Goal: Transaction & Acquisition: Purchase product/service

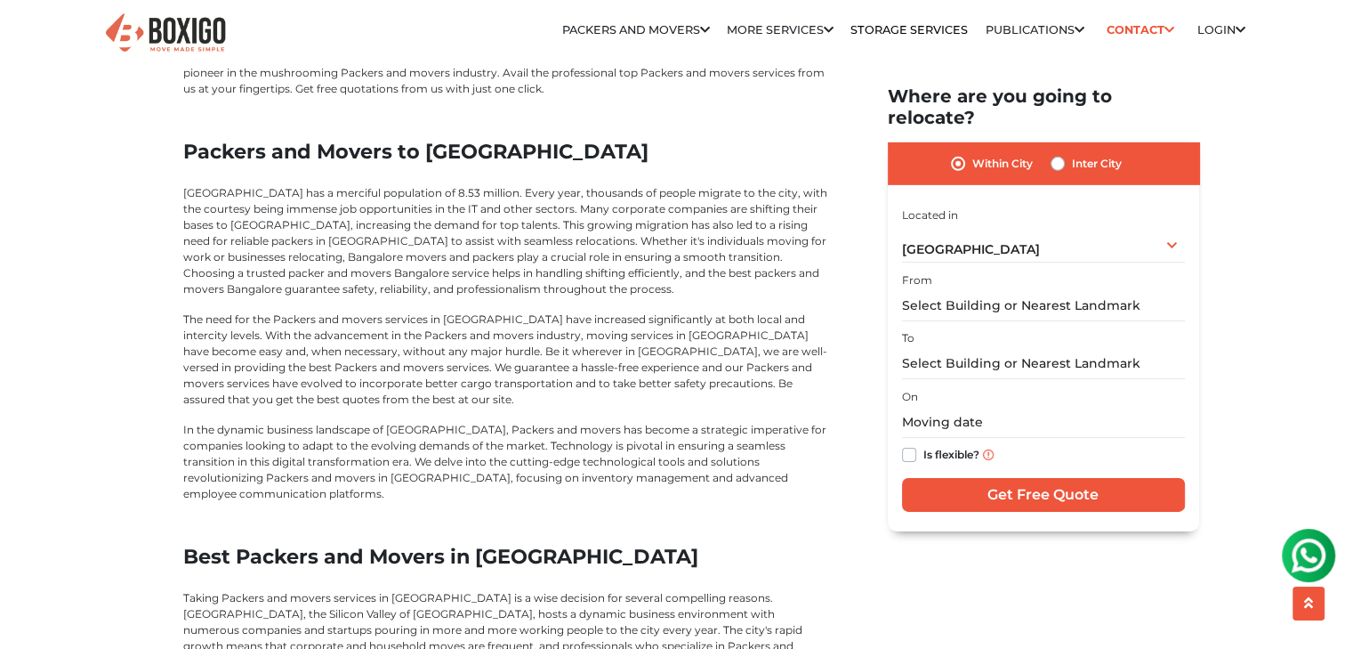
scroll to position [6228, 0]
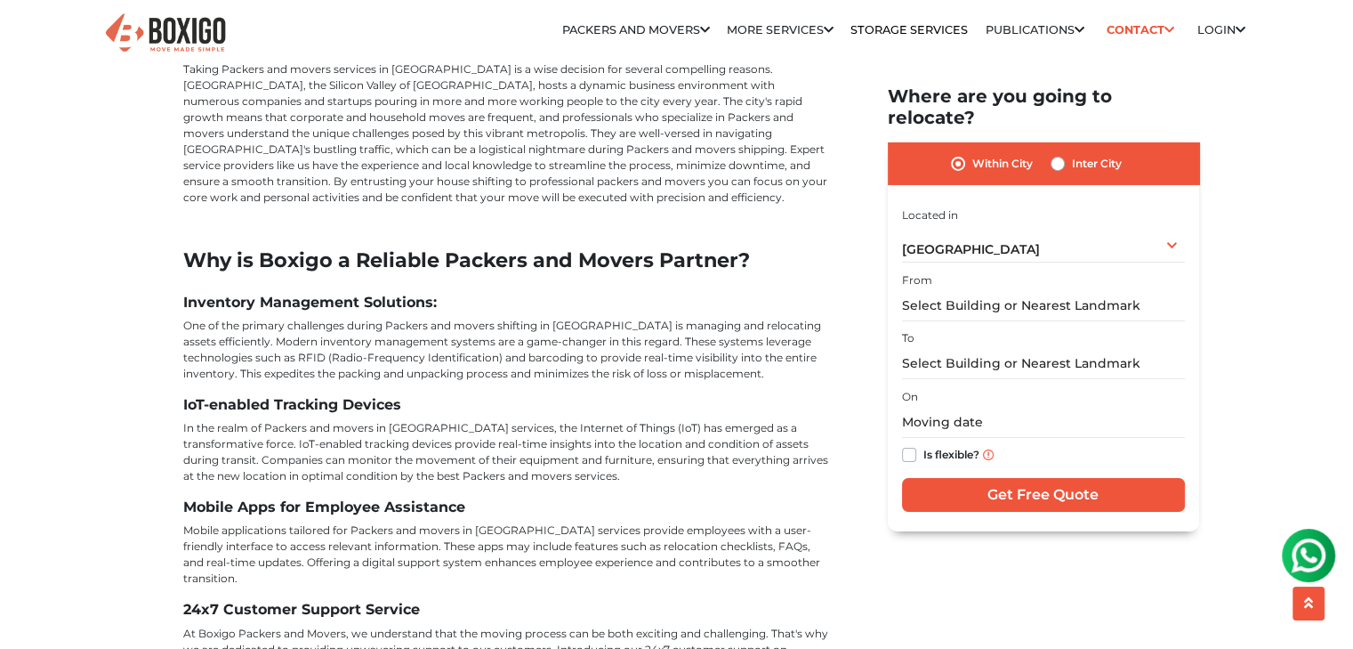
drag, startPoint x: 1309, startPoint y: 551, endPoint x: 1511, endPoint y: 552, distance: 202.0
click at [1309, 551] on img at bounding box center [1309, 555] width 36 height 36
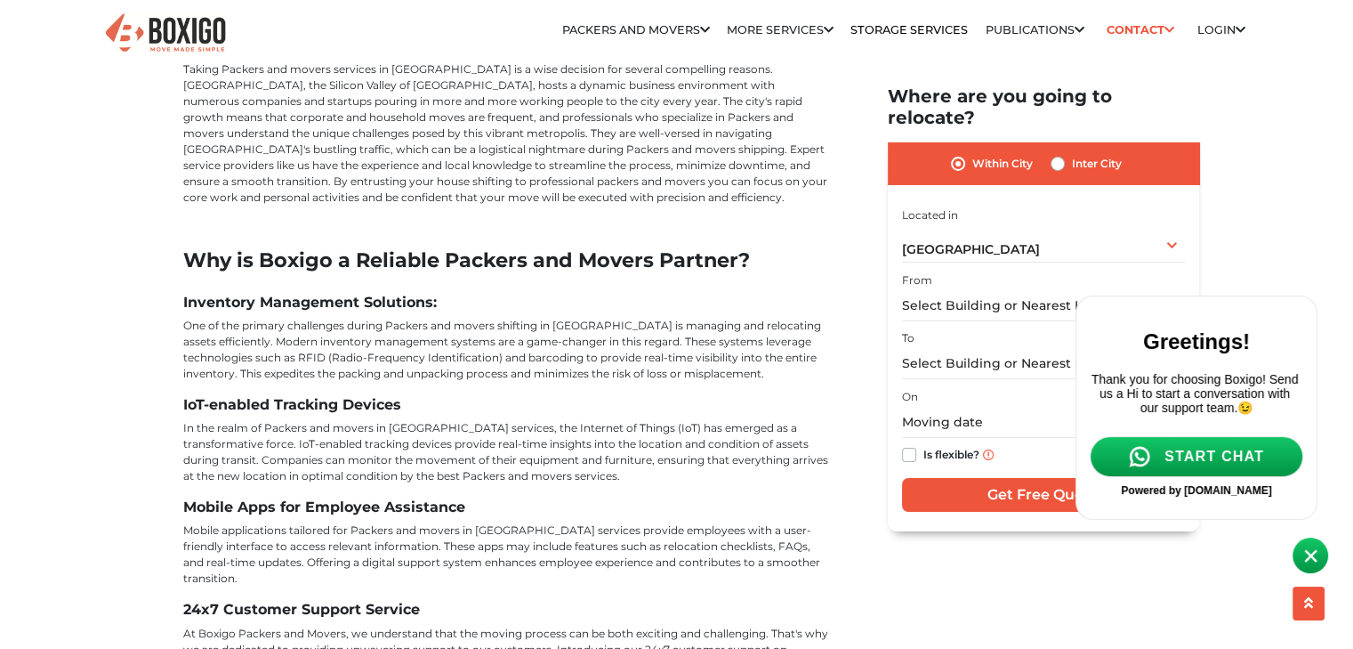
click at [1194, 464] on span "START CHAT" at bounding box center [1215, 456] width 100 height 16
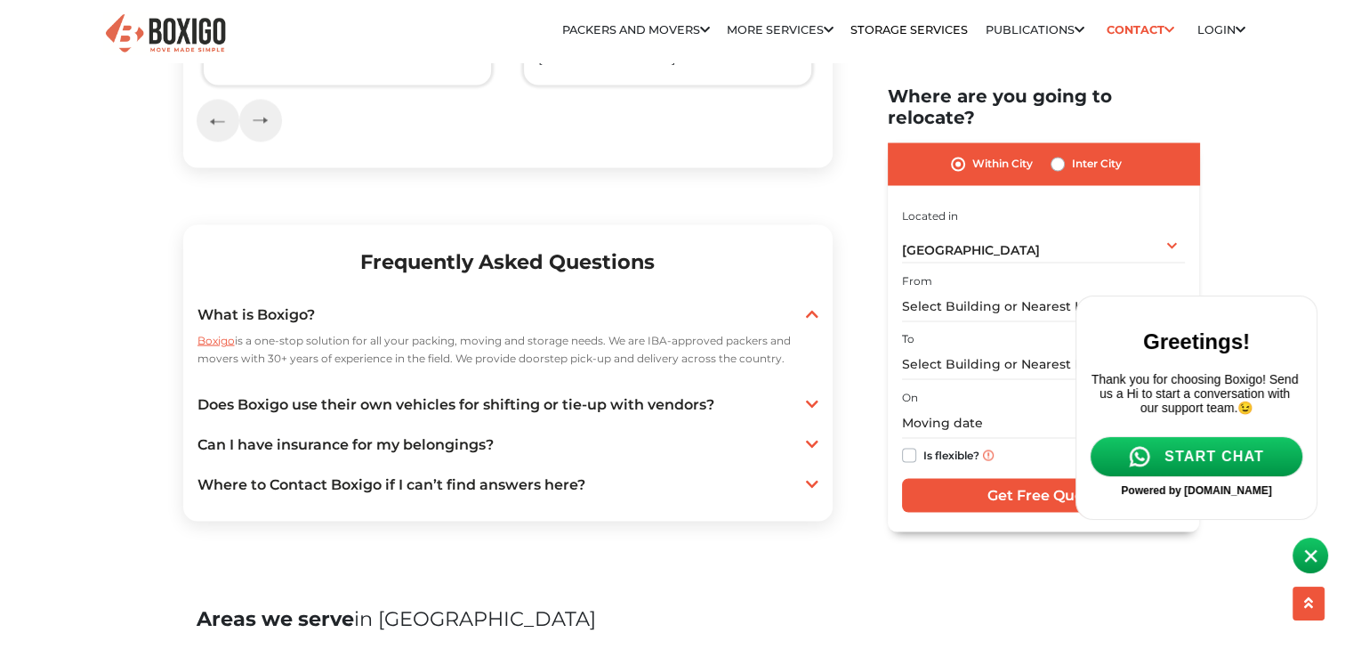
scroll to position [3200, 0]
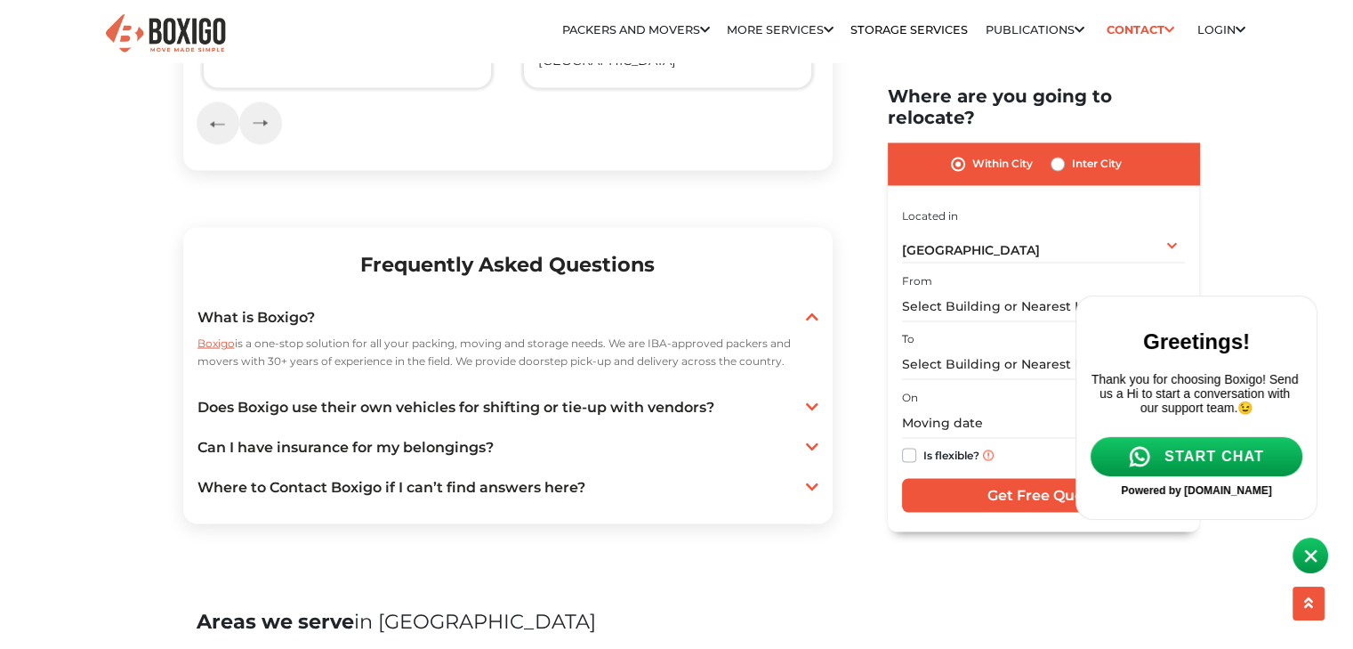
click at [1216, 464] on span "START CHAT" at bounding box center [1215, 456] width 100 height 16
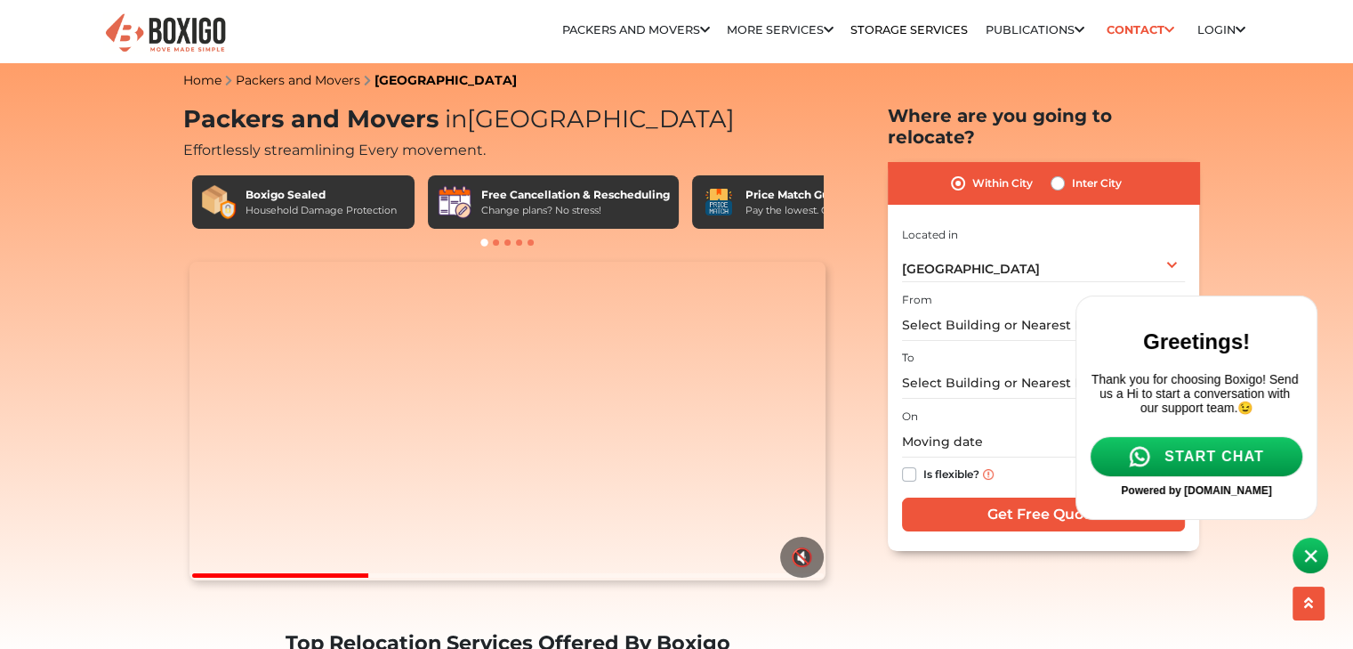
scroll to position [0, 0]
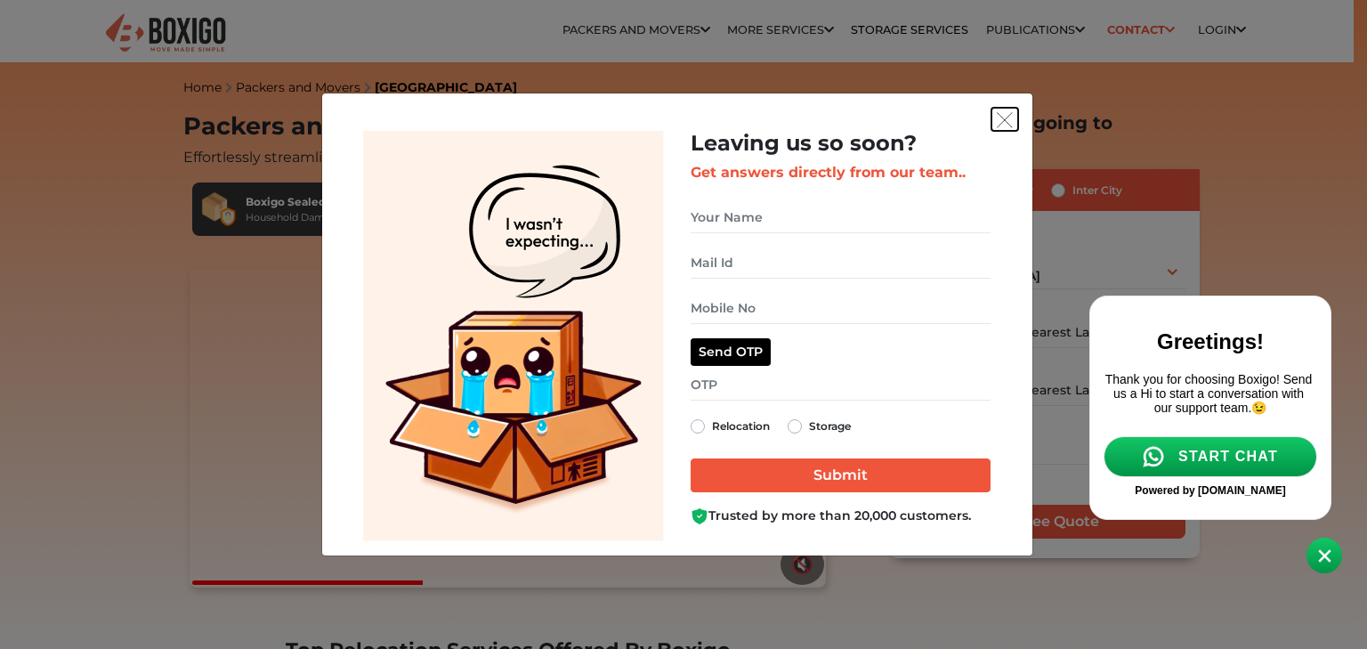
click at [1015, 114] on button "get free quote dialog" at bounding box center [1004, 119] width 27 height 23
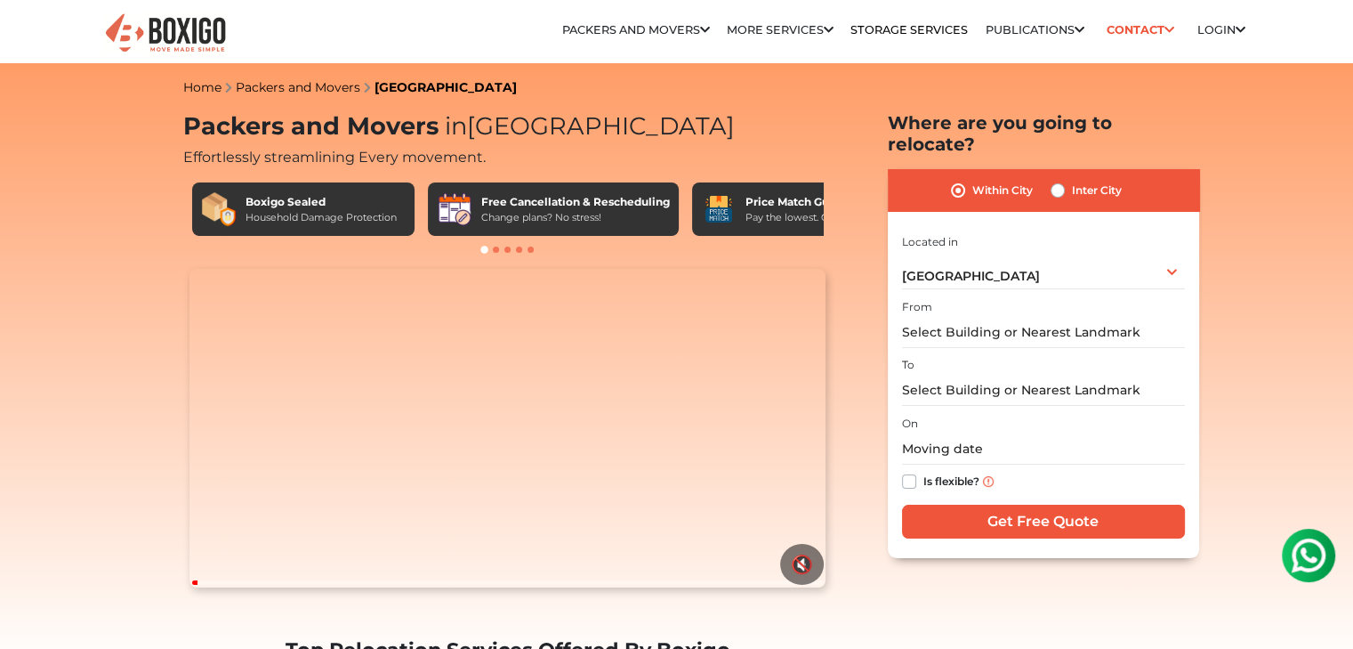
click at [1072, 180] on label "Inter City" at bounding box center [1097, 190] width 50 height 21
click at [1062, 180] on input "Inter City" at bounding box center [1058, 189] width 14 height 18
radio input "true"
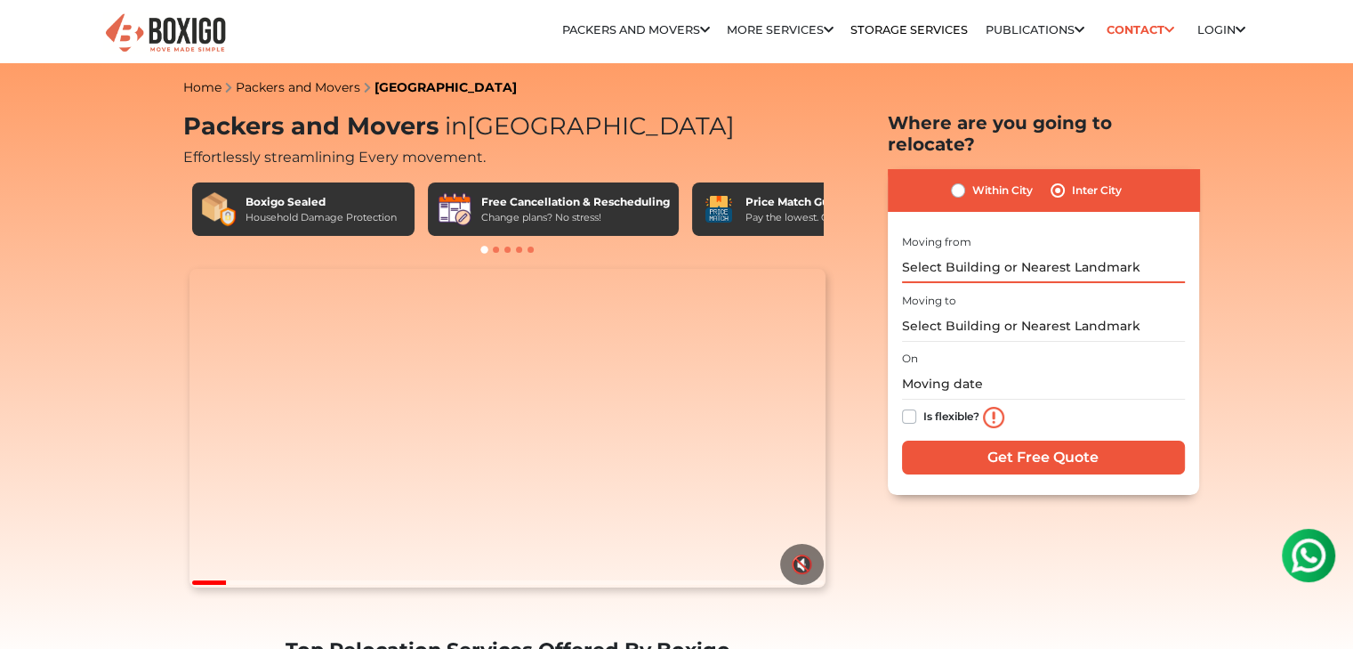
click at [1009, 252] on input "text" at bounding box center [1043, 267] width 283 height 31
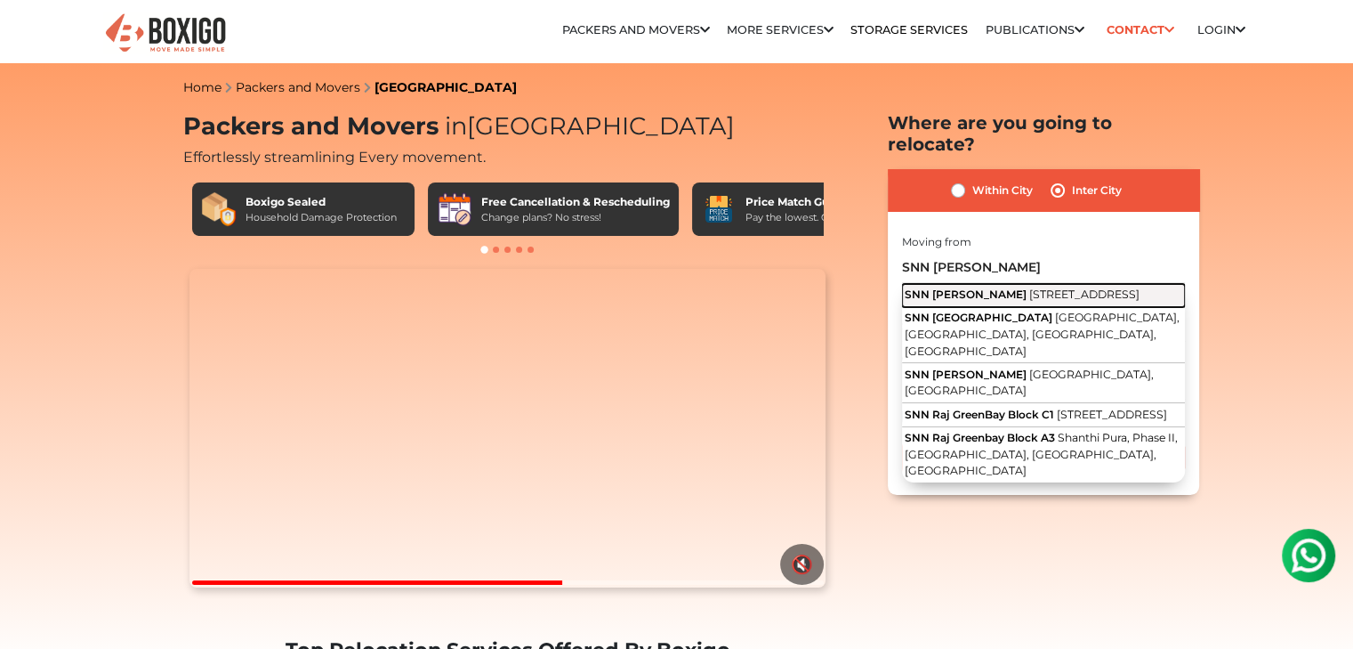
click at [1037, 287] on span "1st Main Road, Shanthi Pura, Phase II, Electronic City, Bengaluru, Karnataka" at bounding box center [1084, 293] width 110 height 13
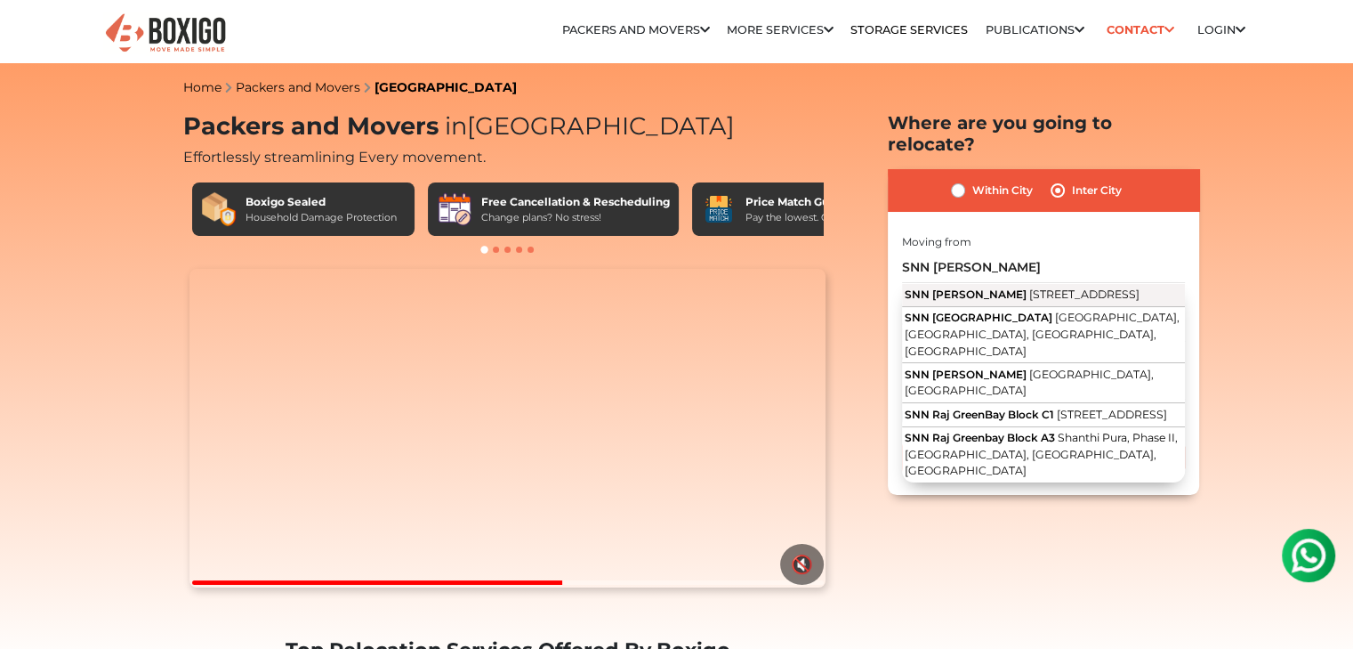
type input "SNN Raj Greenbay, [STREET_ADDRESS]"
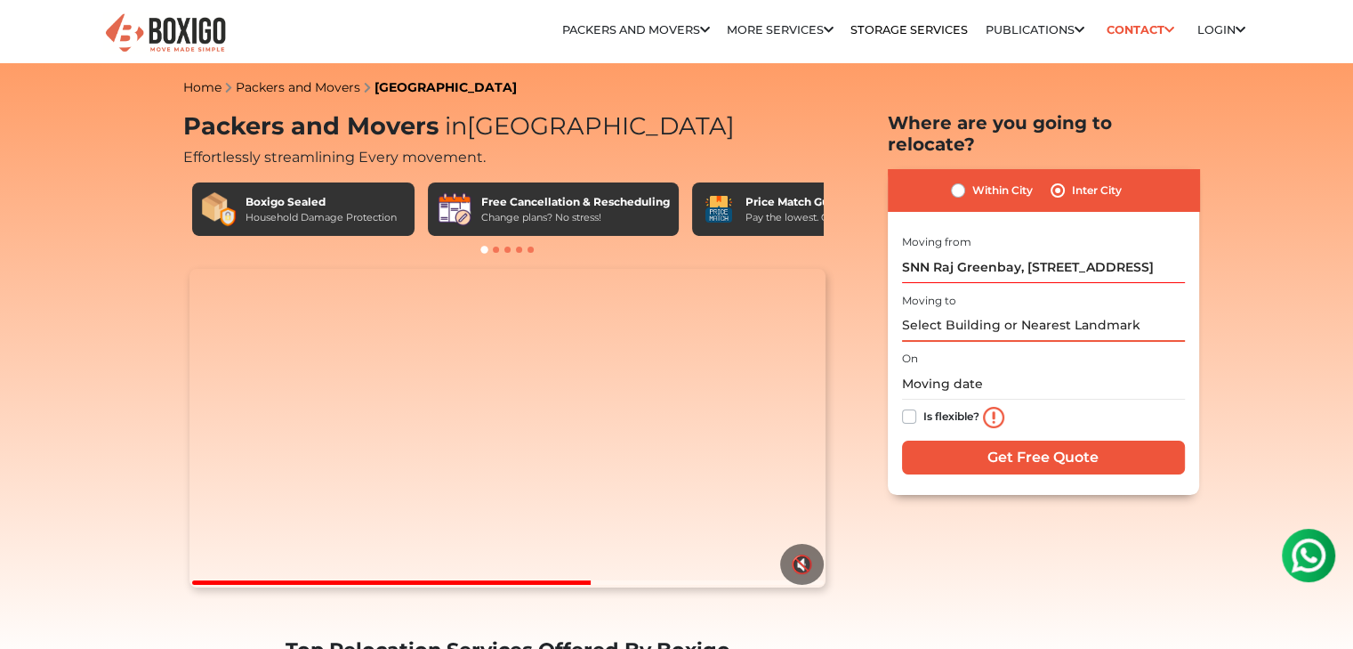
click at [996, 310] on input "text" at bounding box center [1043, 325] width 283 height 31
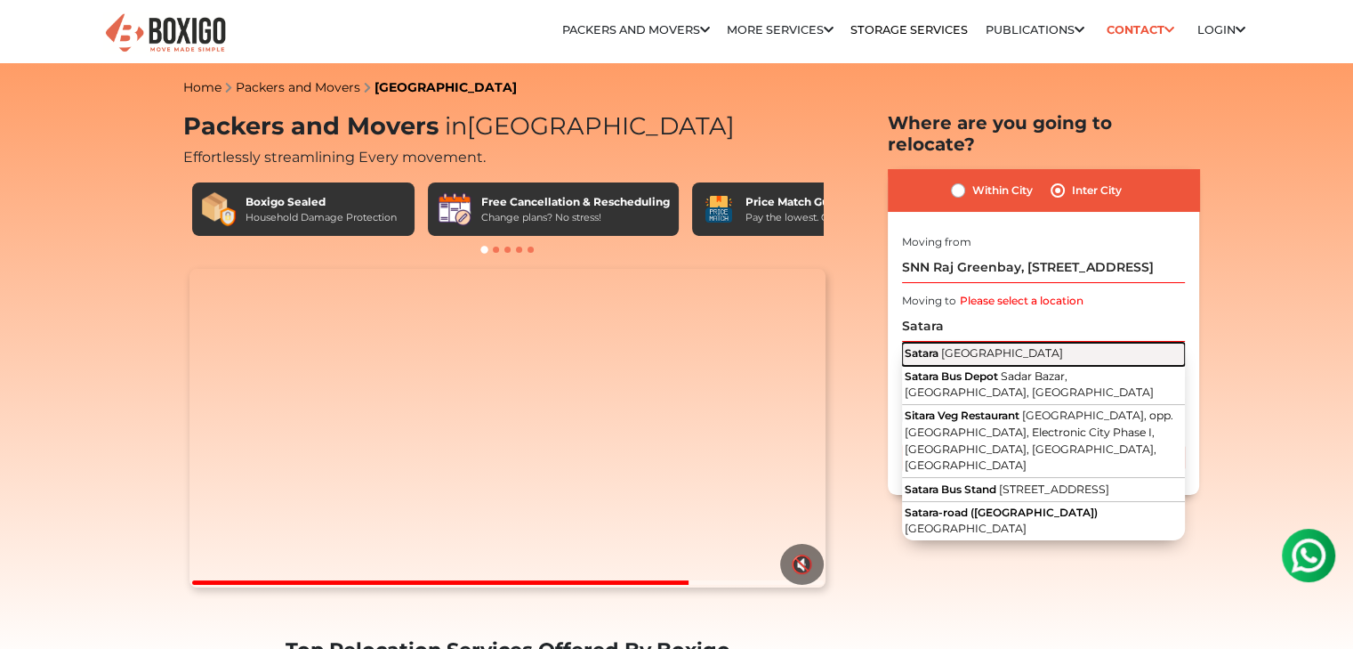
click at [994, 346] on span "[GEOGRAPHIC_DATA]" at bounding box center [1002, 352] width 122 height 13
type input "[GEOGRAPHIC_DATA], [GEOGRAPHIC_DATA]"
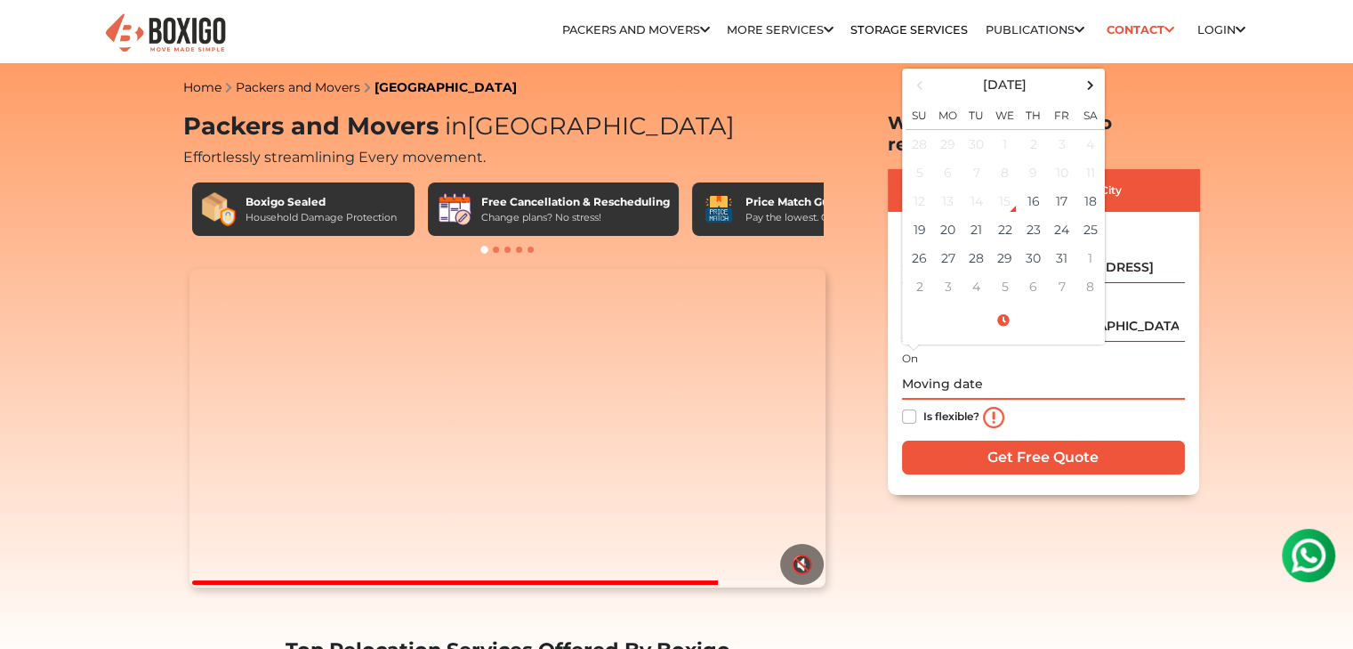
click at [950, 368] on input "text" at bounding box center [1043, 383] width 283 height 31
click at [1087, 73] on span at bounding box center [1090, 85] width 24 height 24
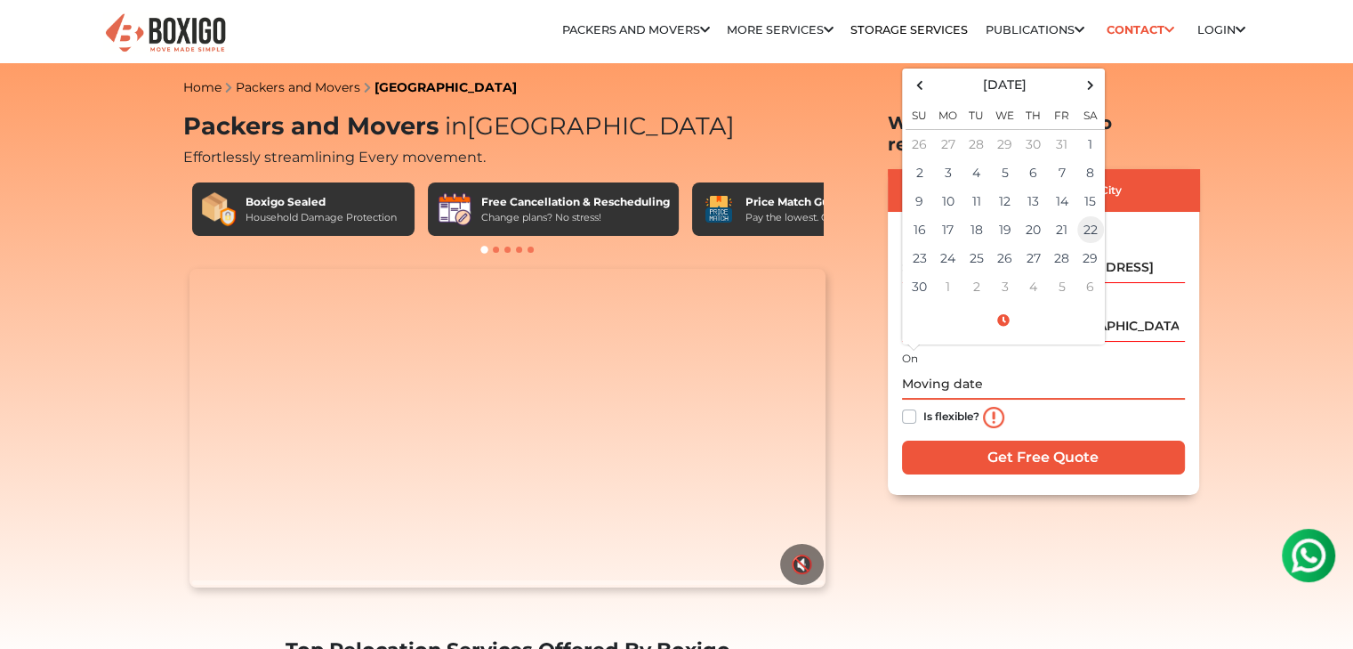
click at [1099, 215] on td "22" at bounding box center [1090, 229] width 28 height 28
type input "11/22/2025 12:00 AM"
click at [923, 406] on label "Is flexible?" at bounding box center [951, 415] width 56 height 19
click at [914, 406] on input "Is flexible?" at bounding box center [909, 415] width 14 height 18
checkbox input "true"
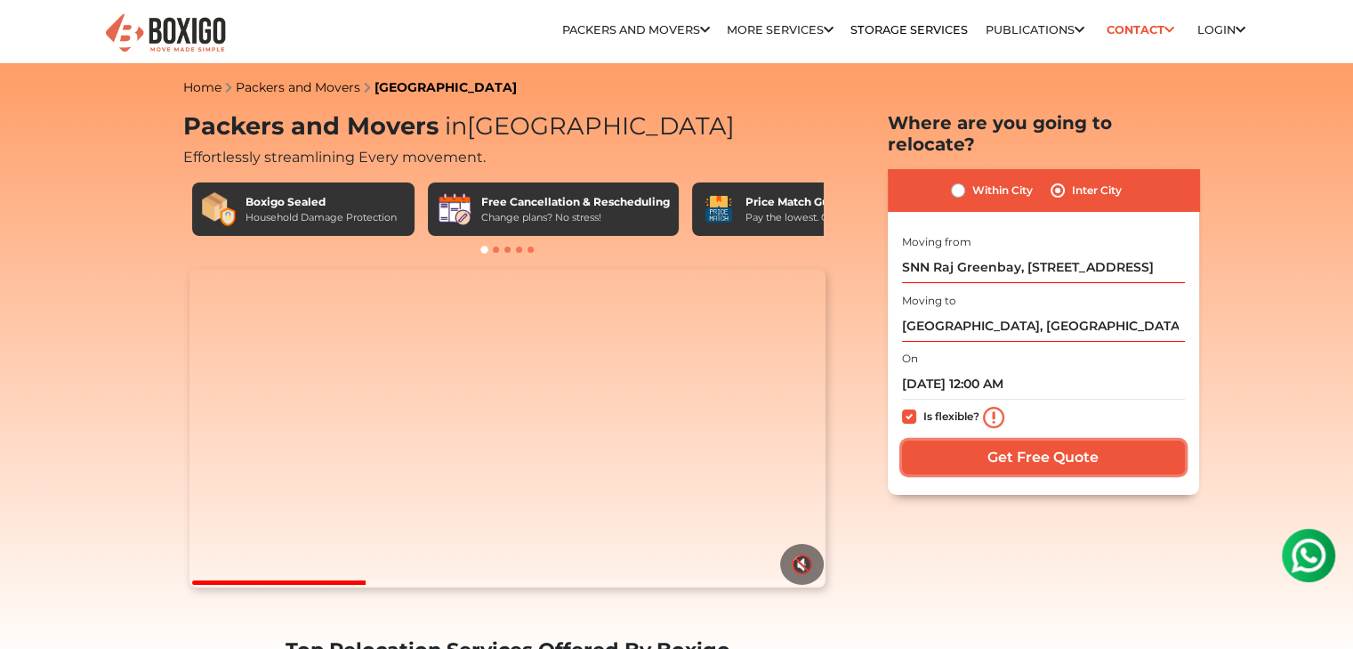
click at [1049, 448] on input "Get Free Quote" at bounding box center [1043, 457] width 283 height 34
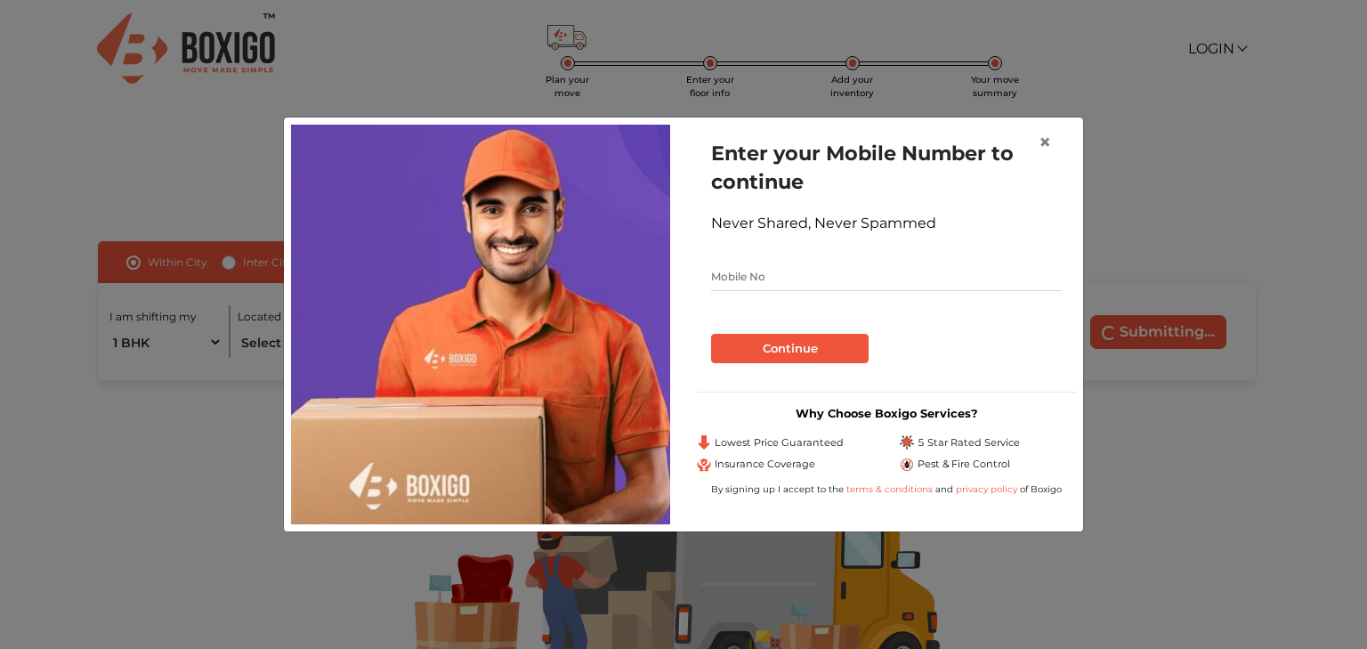
click at [799, 272] on input "text" at bounding box center [886, 276] width 351 height 28
type input "9420771107"
click at [805, 351] on button "Continue" at bounding box center [789, 349] width 157 height 30
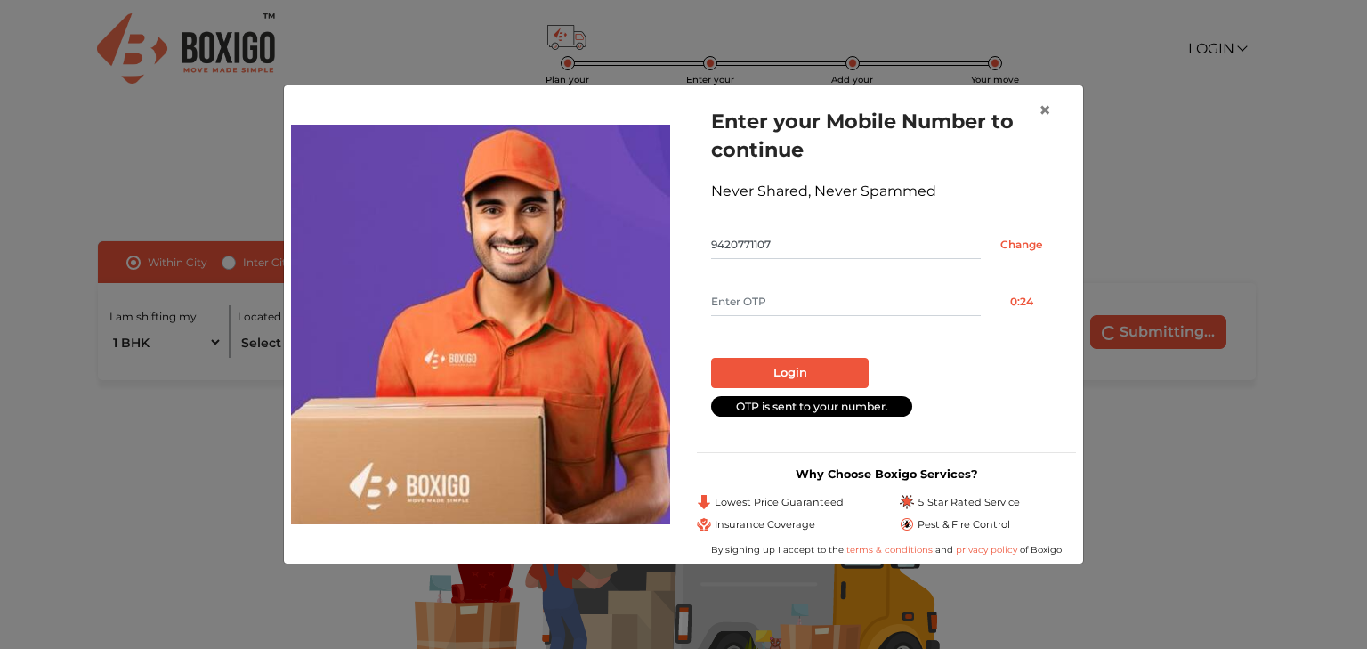
click at [772, 312] on input "text" at bounding box center [846, 301] width 270 height 28
type input "5767"
click at [798, 362] on button "Login" at bounding box center [789, 373] width 157 height 30
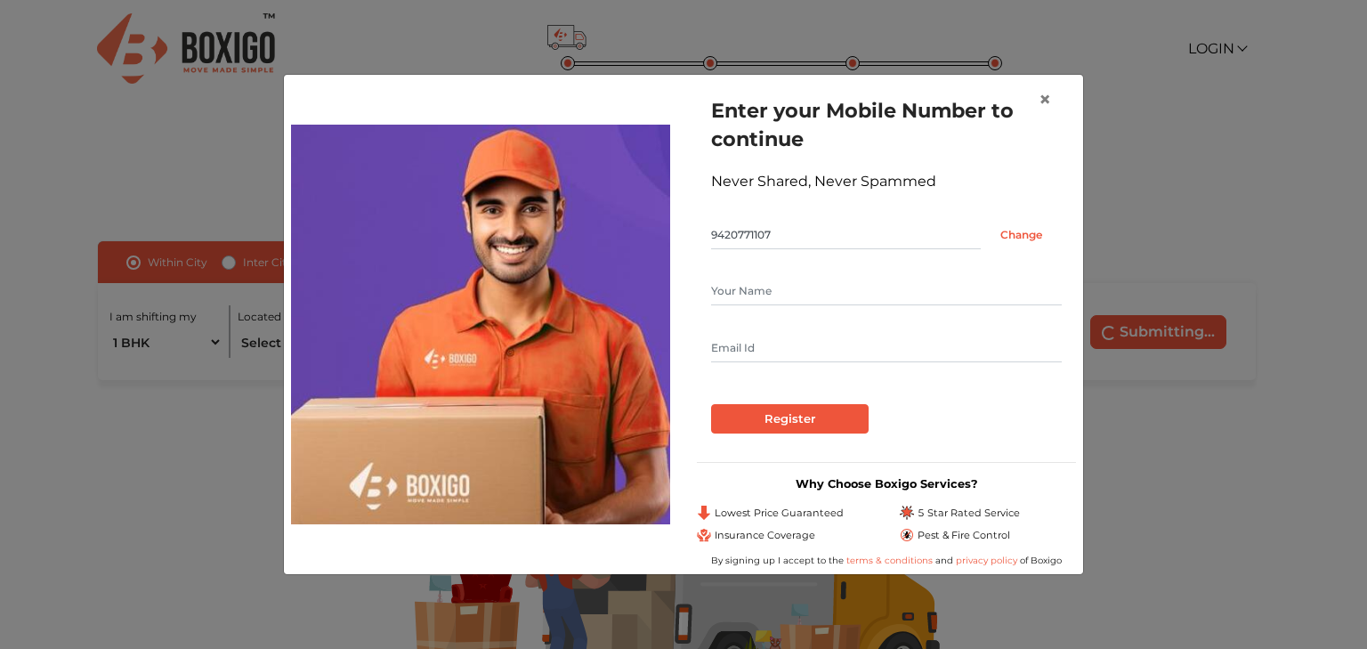
click at [768, 291] on input "text" at bounding box center [886, 291] width 351 height 28
drag, startPoint x: 714, startPoint y: 289, endPoint x: 701, endPoint y: 288, distance: 12.5
click at [701, 288] on div "Enter your Mobile Number to continue Never Shared, Never Spammed 9420771107 Cha…" at bounding box center [886, 265] width 379 height 366
type input "[PERSON_NAME]"
click at [750, 341] on input "text" at bounding box center [886, 348] width 351 height 28
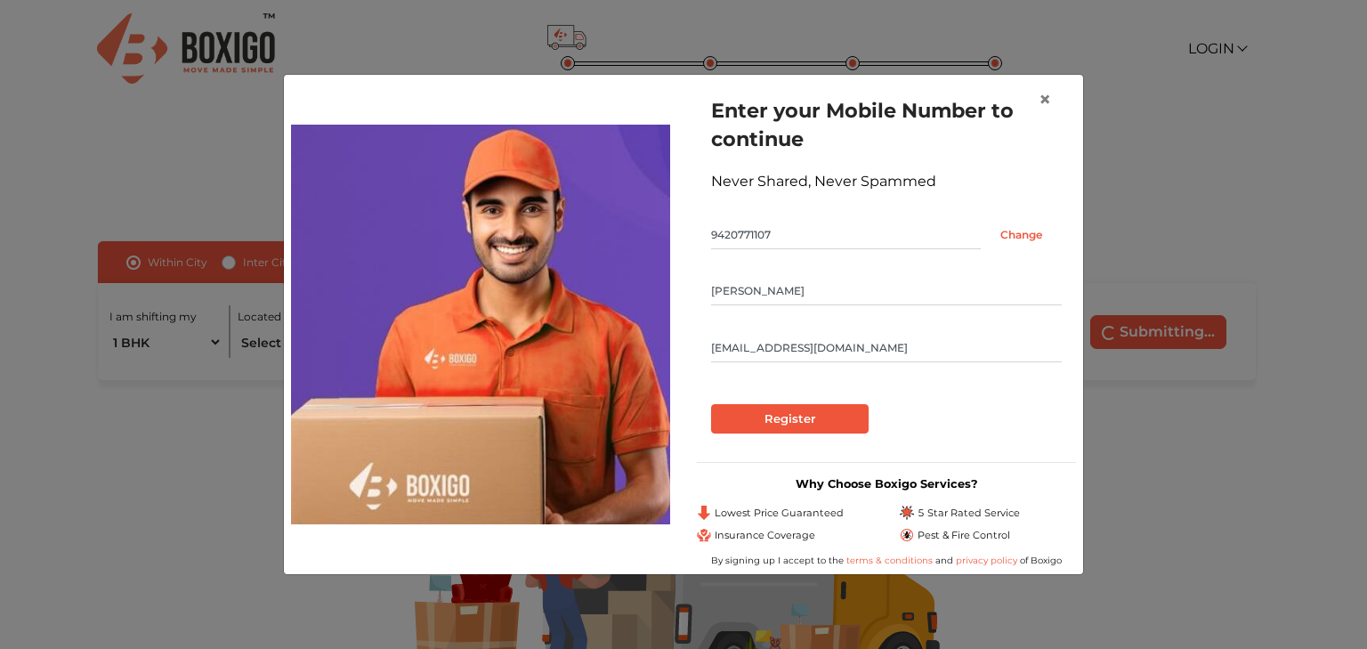
type input "[EMAIL_ADDRESS][DOMAIN_NAME]"
click at [777, 421] on input "Register" at bounding box center [789, 419] width 157 height 30
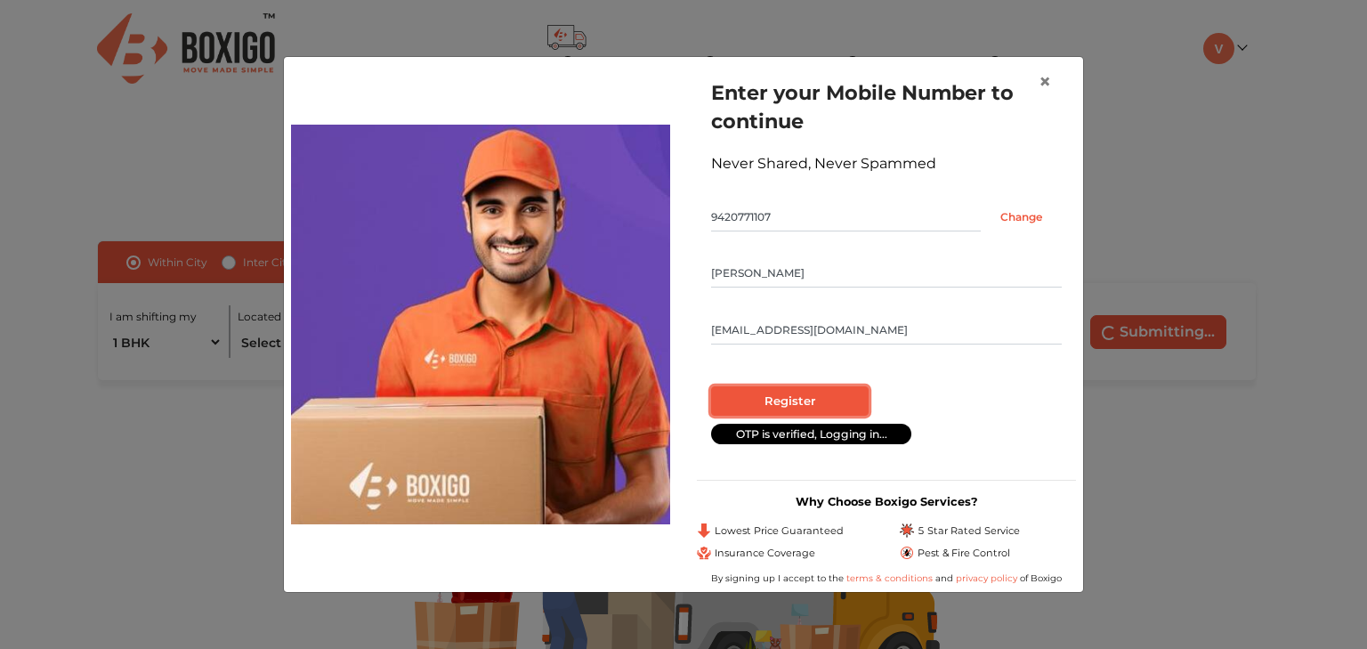
radio input "false"
radio input "true"
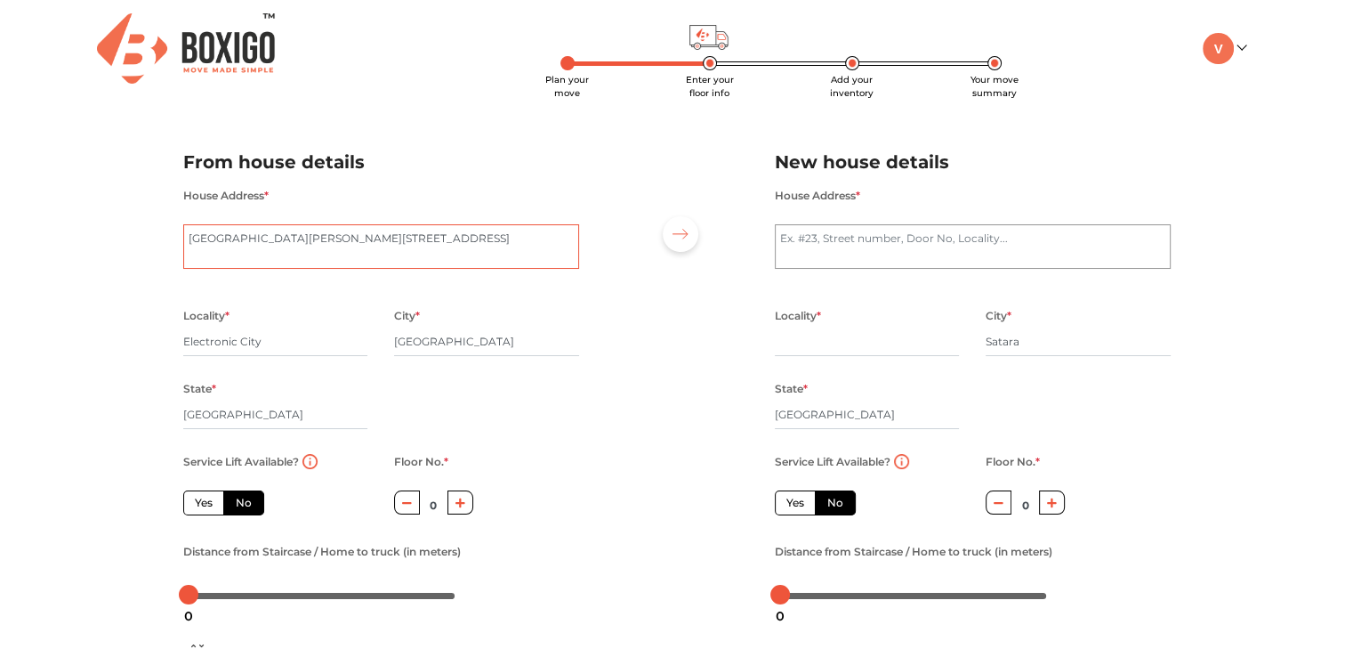
click at [361, 240] on textarea "[GEOGRAPHIC_DATA][PERSON_NAME][STREET_ADDRESS]" at bounding box center [381, 246] width 396 height 44
click at [979, 236] on textarea "House Address *" at bounding box center [973, 246] width 396 height 44
type textarea "Satara"
click at [831, 364] on div "Locality *" at bounding box center [867, 340] width 185 height 73
click at [838, 350] on input "text" at bounding box center [867, 341] width 185 height 28
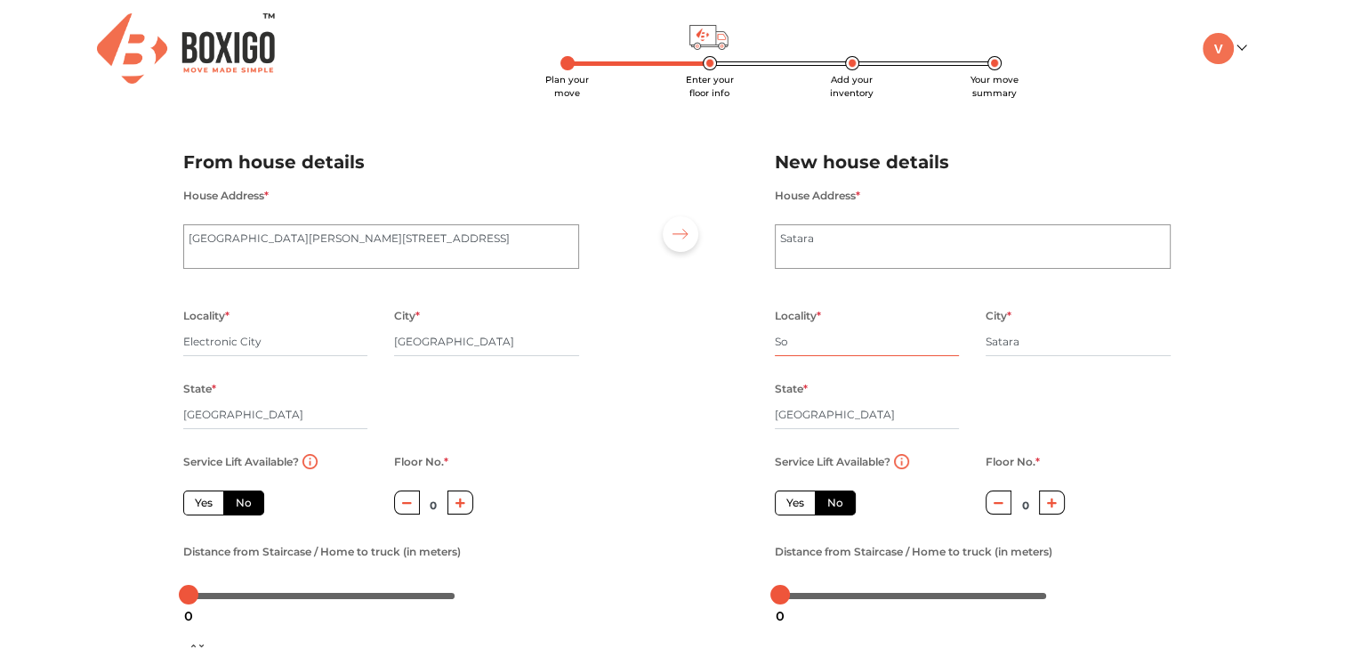
type input "S"
click at [834, 243] on textarea "Satara" at bounding box center [973, 246] width 396 height 44
click at [816, 358] on div "Locality *" at bounding box center [867, 340] width 185 height 73
click at [827, 351] on input "text" at bounding box center [867, 341] width 185 height 28
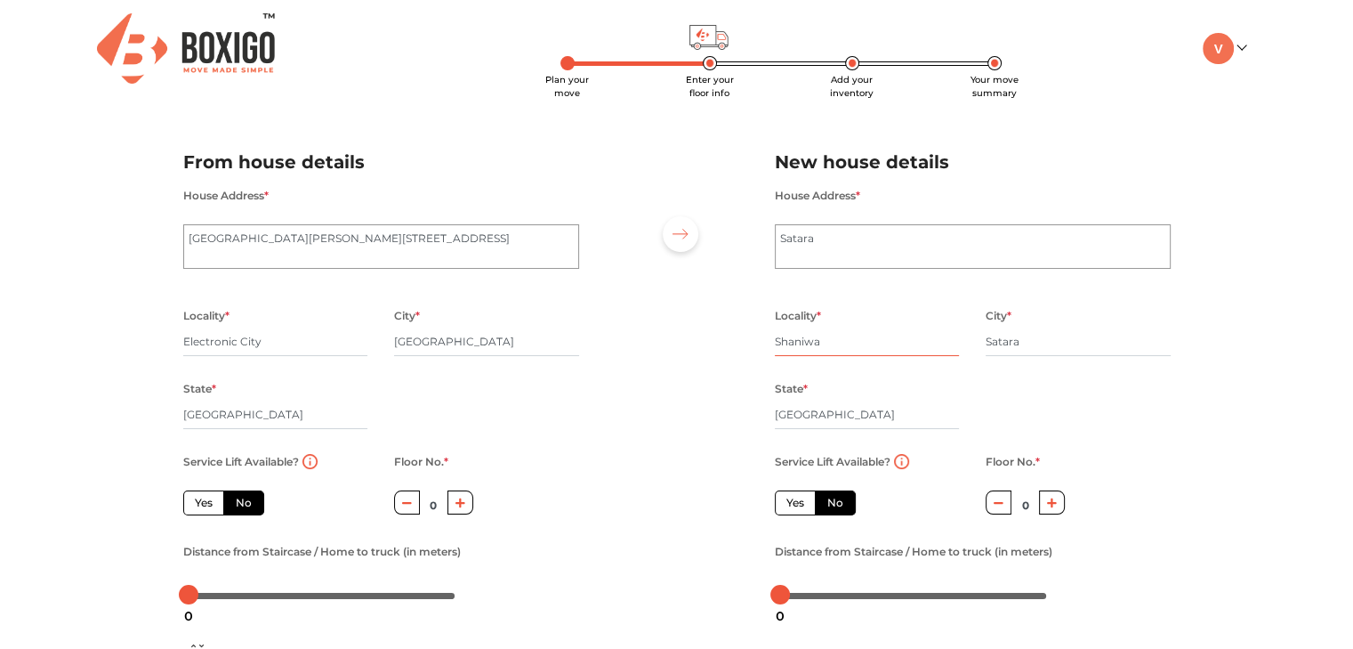
type input "Shaniwa"
click at [830, 247] on textarea "Satara" at bounding box center [973, 246] width 396 height 44
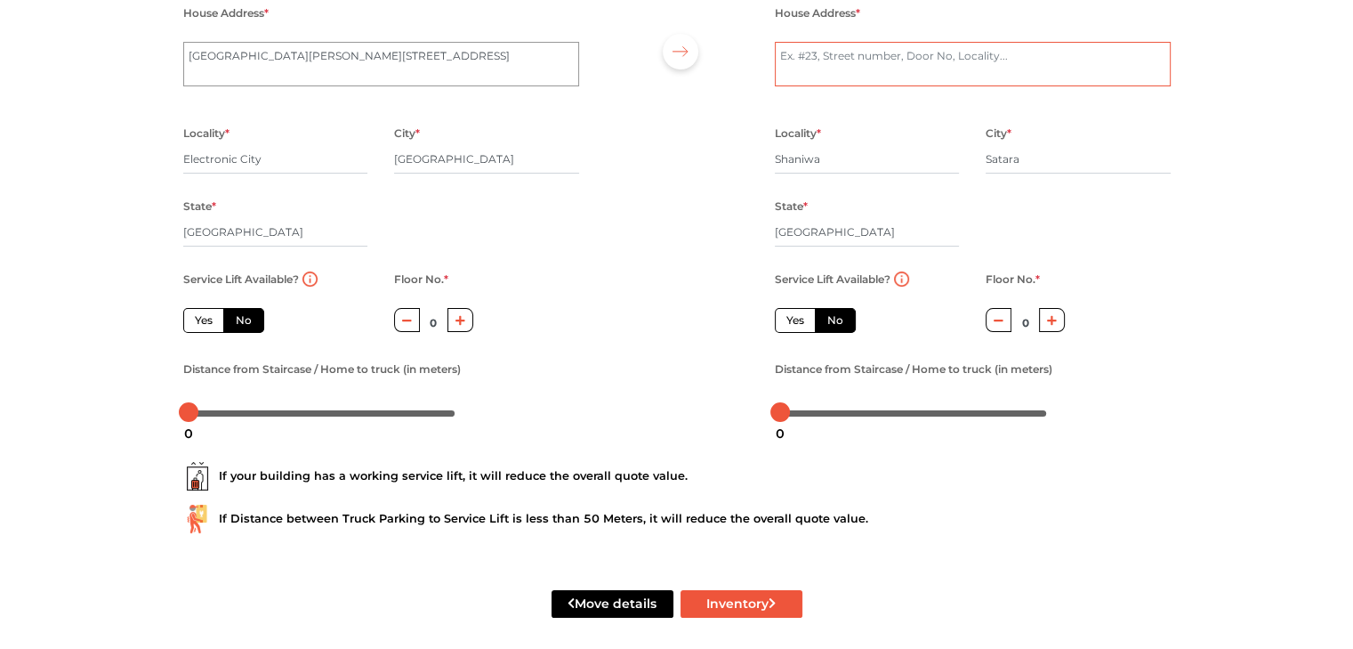
scroll to position [196, 0]
